Goal: Entertainment & Leisure: Browse casually

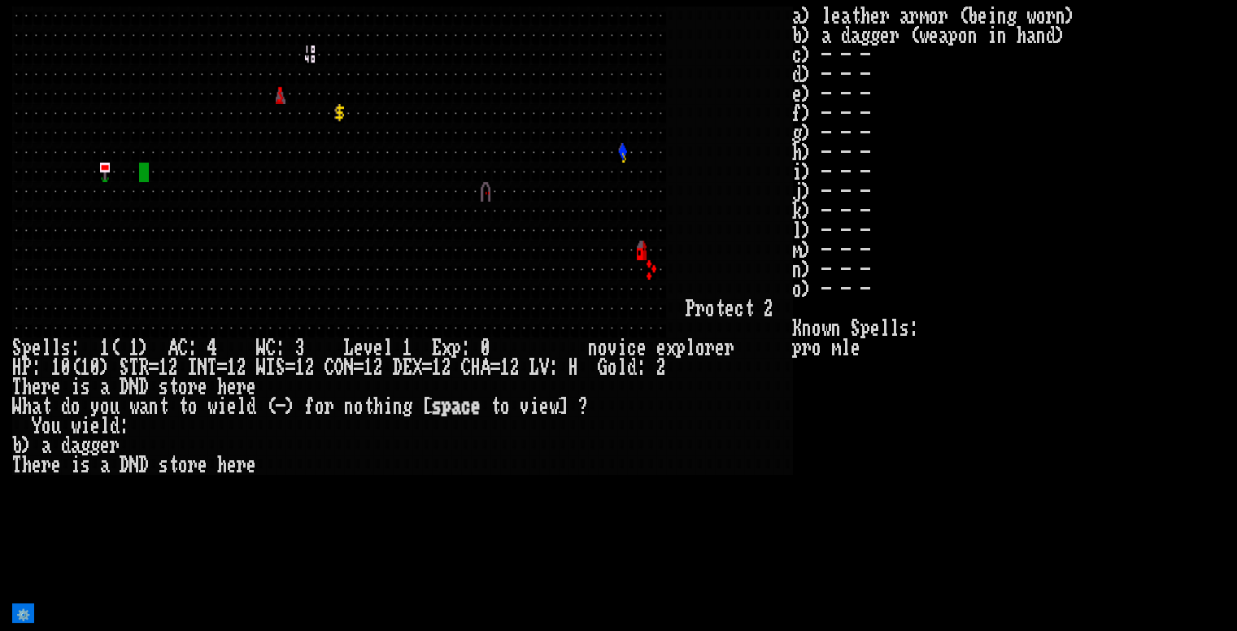
click at [397, 254] on div at bounding box center [398, 251] width 10 height 20
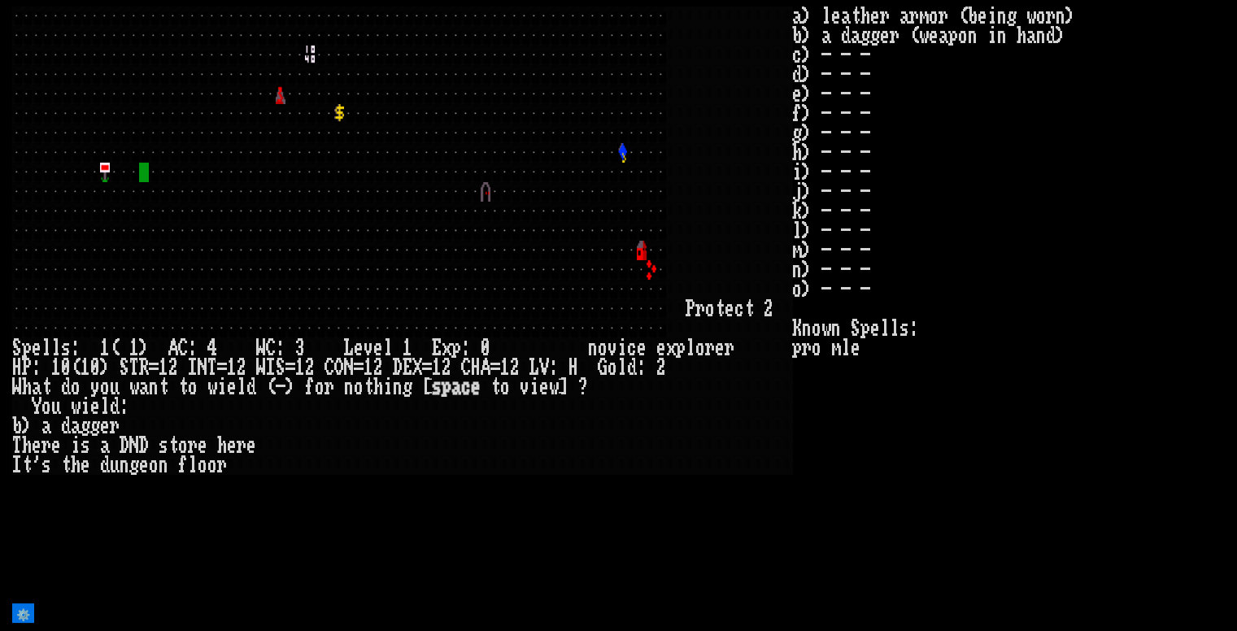
click at [420, 438] on div at bounding box center [417, 446] width 10 height 20
click at [26, 612] on input "⚙️" at bounding box center [23, 613] width 22 height 20
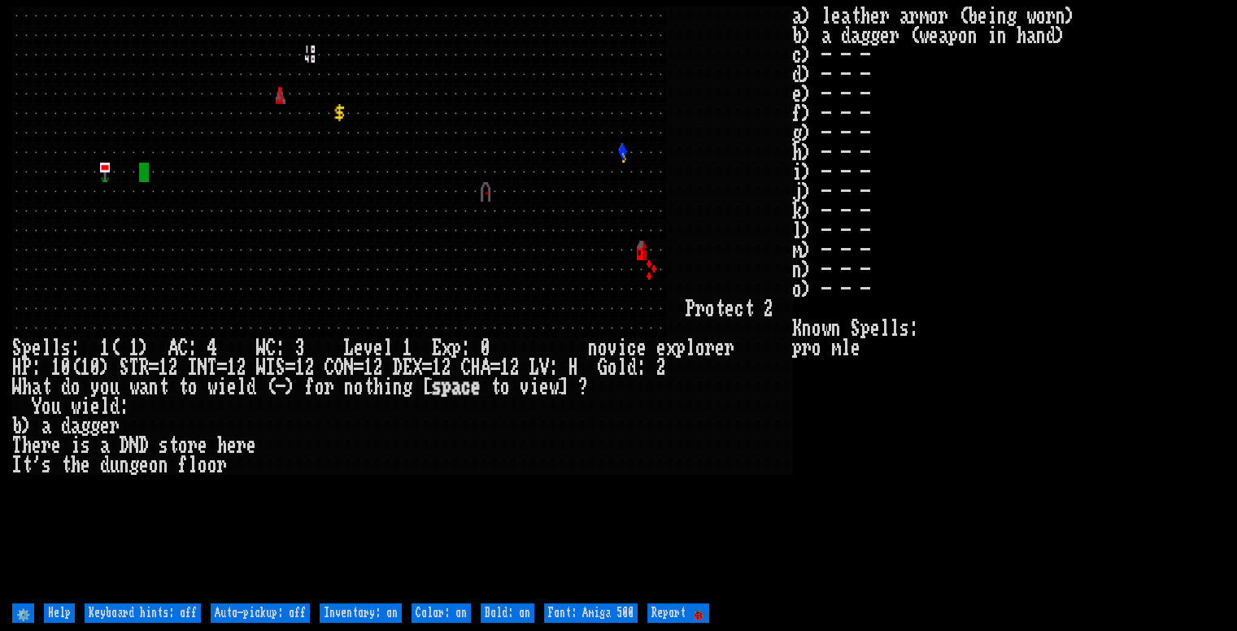
click at [156, 603] on help "⚙️ Help Keyboard hints: off Auto-pickup: off Inventory: on Color: on Bold: on F…" at bounding box center [618, 611] width 1212 height 25
click at [159, 611] on off "Keyboard hints: off" at bounding box center [143, 613] width 116 height 20
type off "Keyboard hints: on"
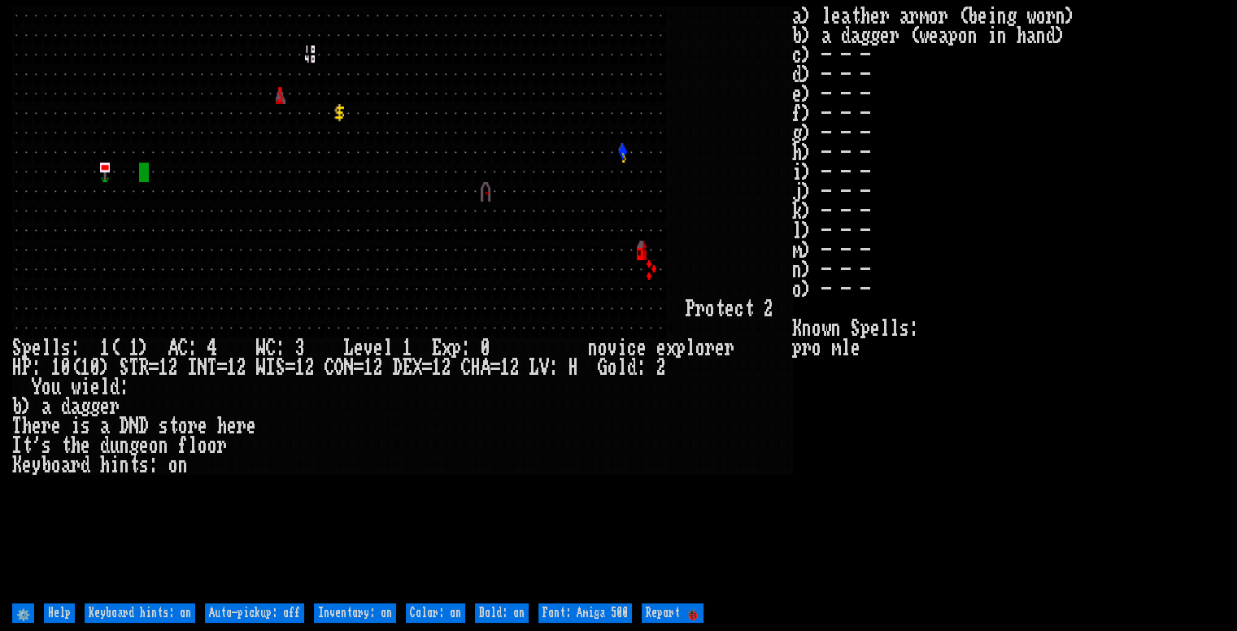
click at [281, 610] on off "Auto-pickup: off" at bounding box center [254, 613] width 99 height 20
type off "Auto-pickup: on"
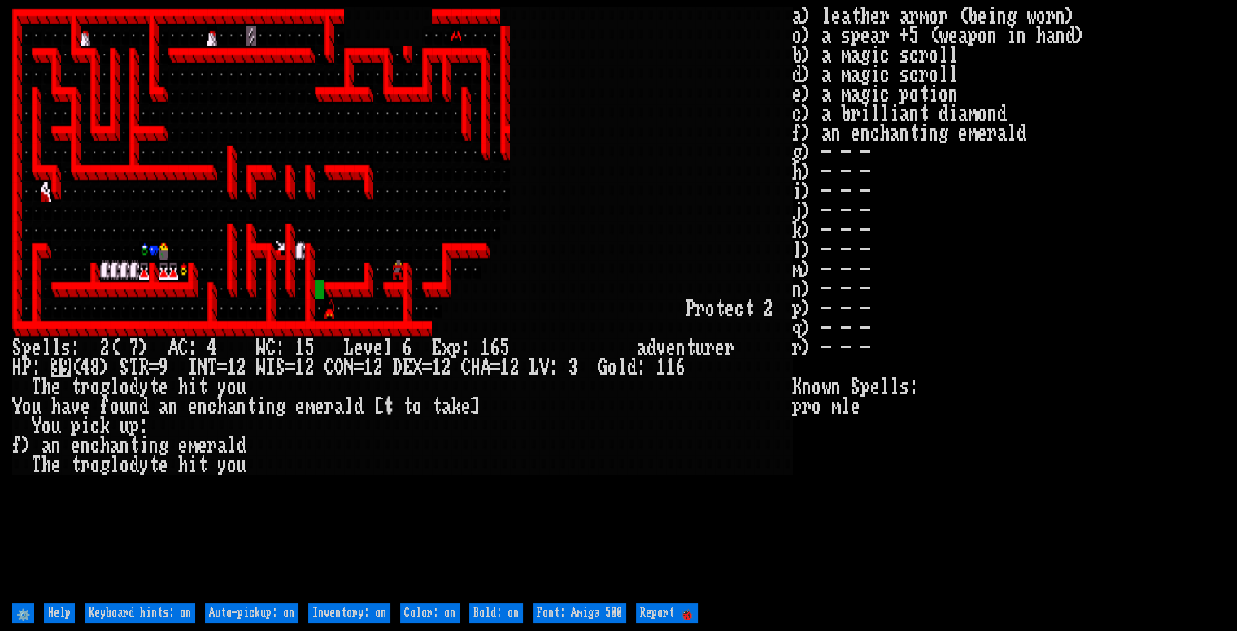
drag, startPoint x: 728, startPoint y: 110, endPoint x: 589, endPoint y: 90, distance: 140.4
click at [589, 90] on div at bounding box center [593, 95] width 10 height 20
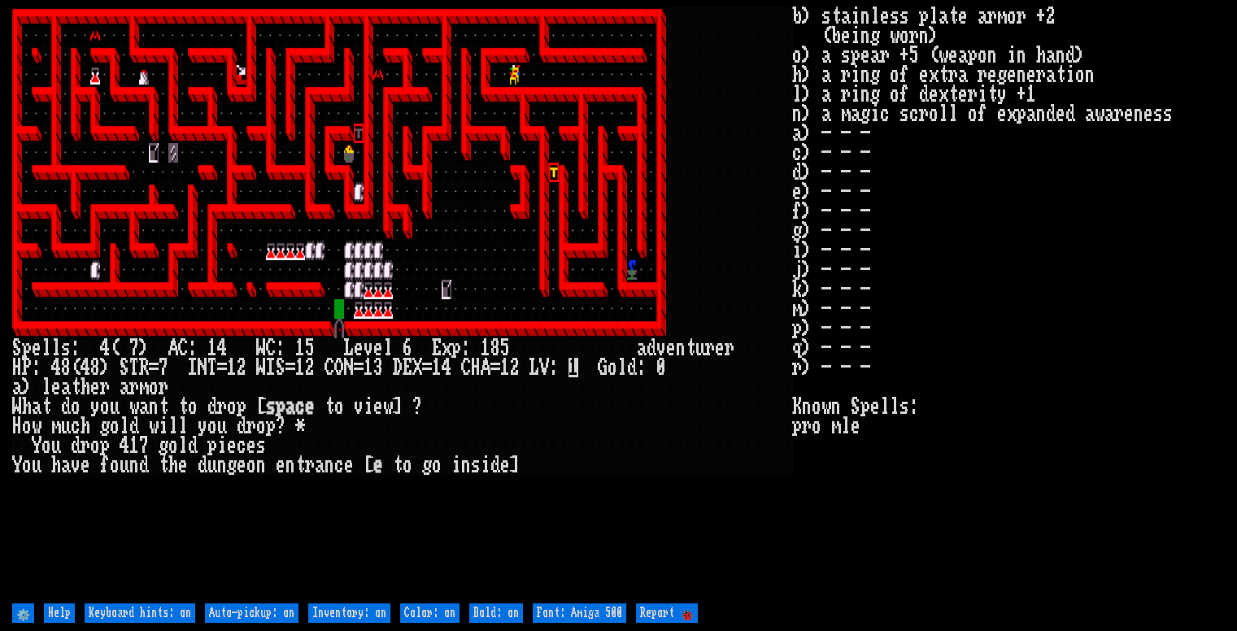
click at [254, 611] on off "Auto-pickup: on" at bounding box center [251, 613] width 93 height 20
type off "Auto-pickup: off"
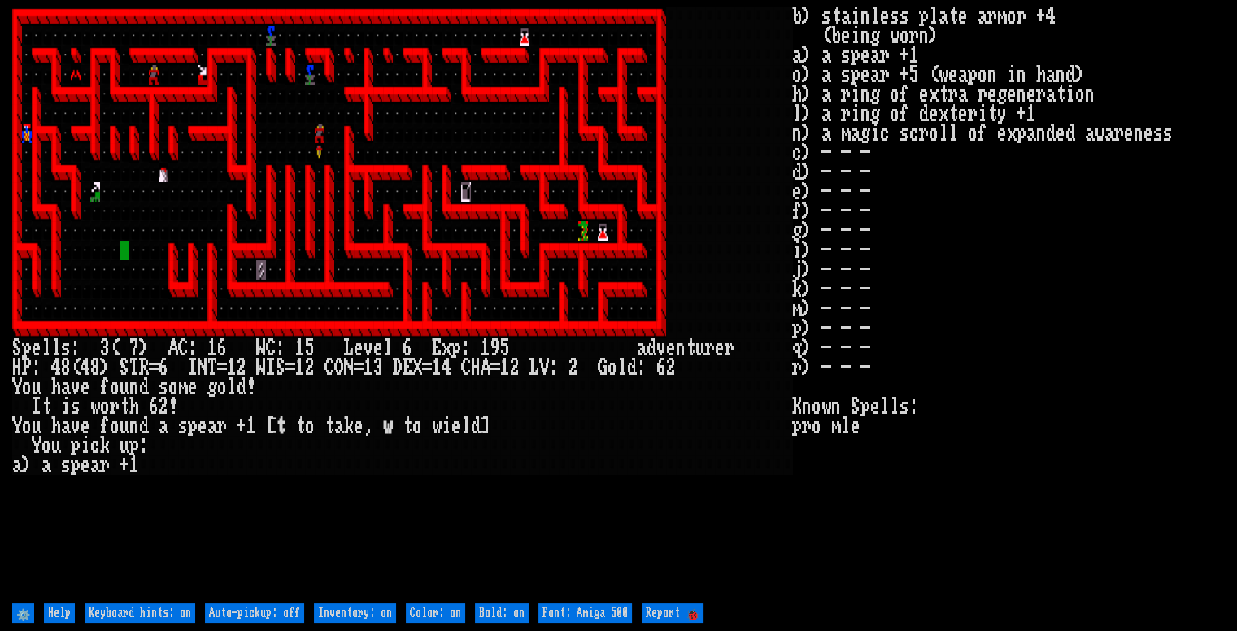
click at [249, 611] on off "Auto-pickup: off" at bounding box center [254, 613] width 99 height 20
type off "Auto-pickup: on"
